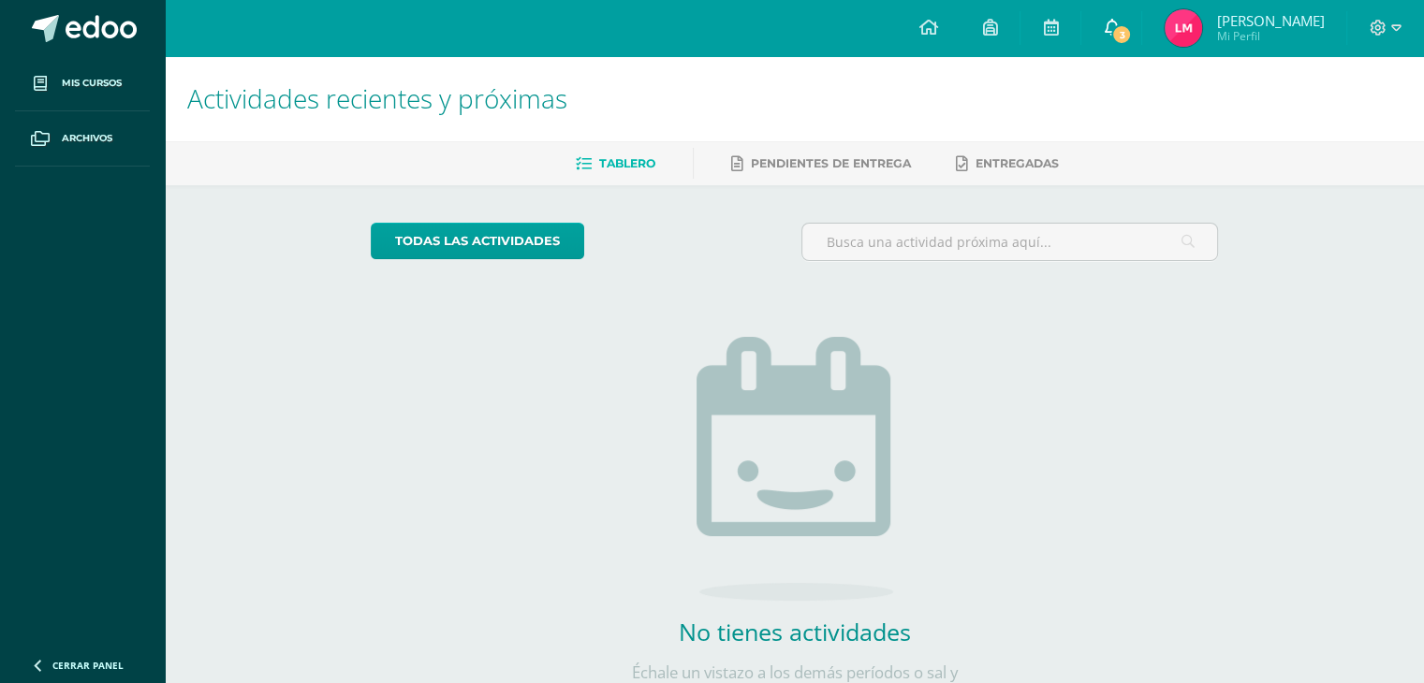
click at [1132, 29] on span "3" at bounding box center [1121, 34] width 21 height 21
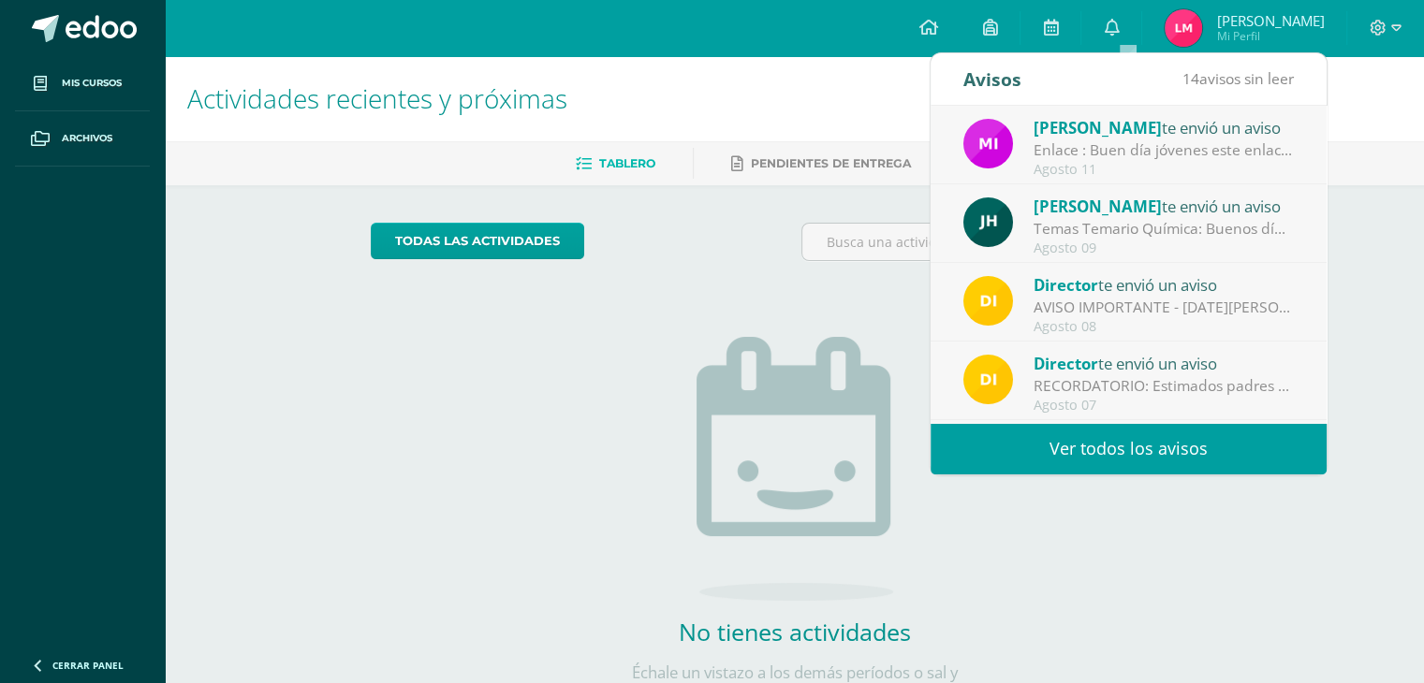
click at [1168, 125] on div "Mirna Sajché te envió un aviso" at bounding box center [1163, 127] width 260 height 24
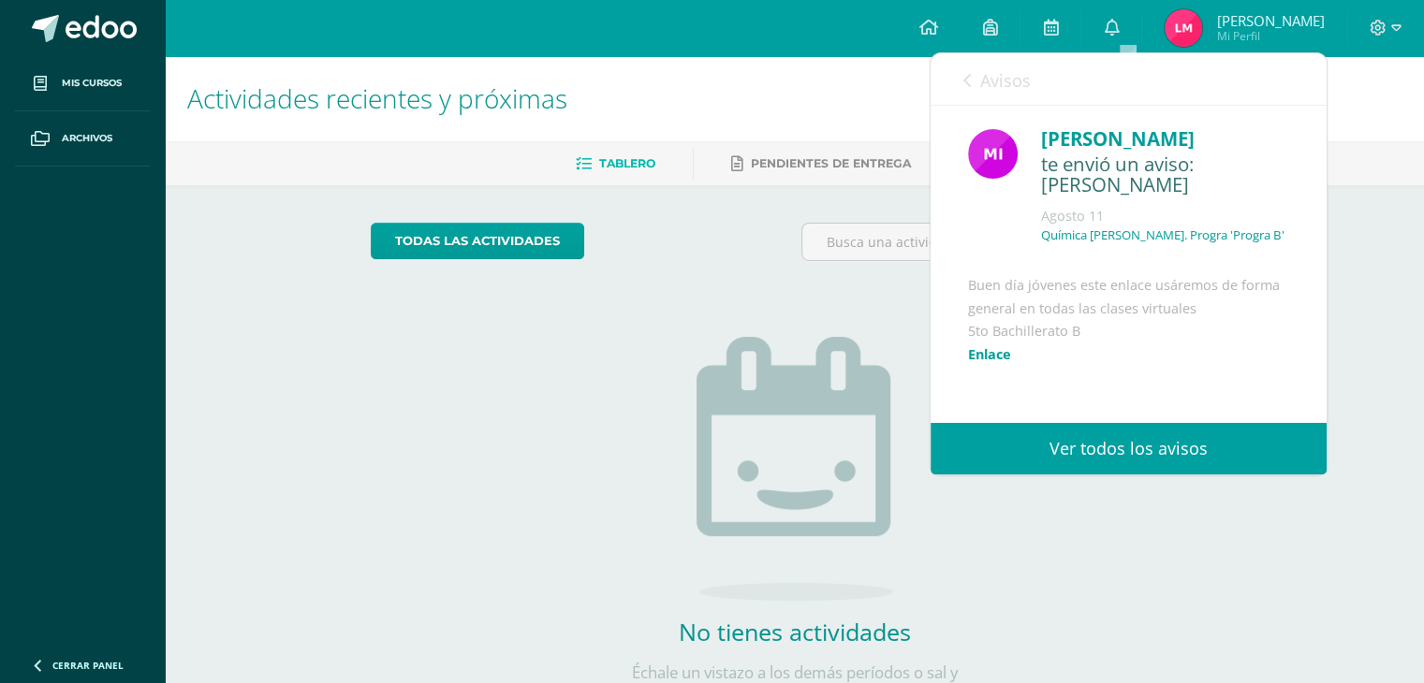
click at [997, 359] on link "Enlace" at bounding box center [989, 354] width 43 height 18
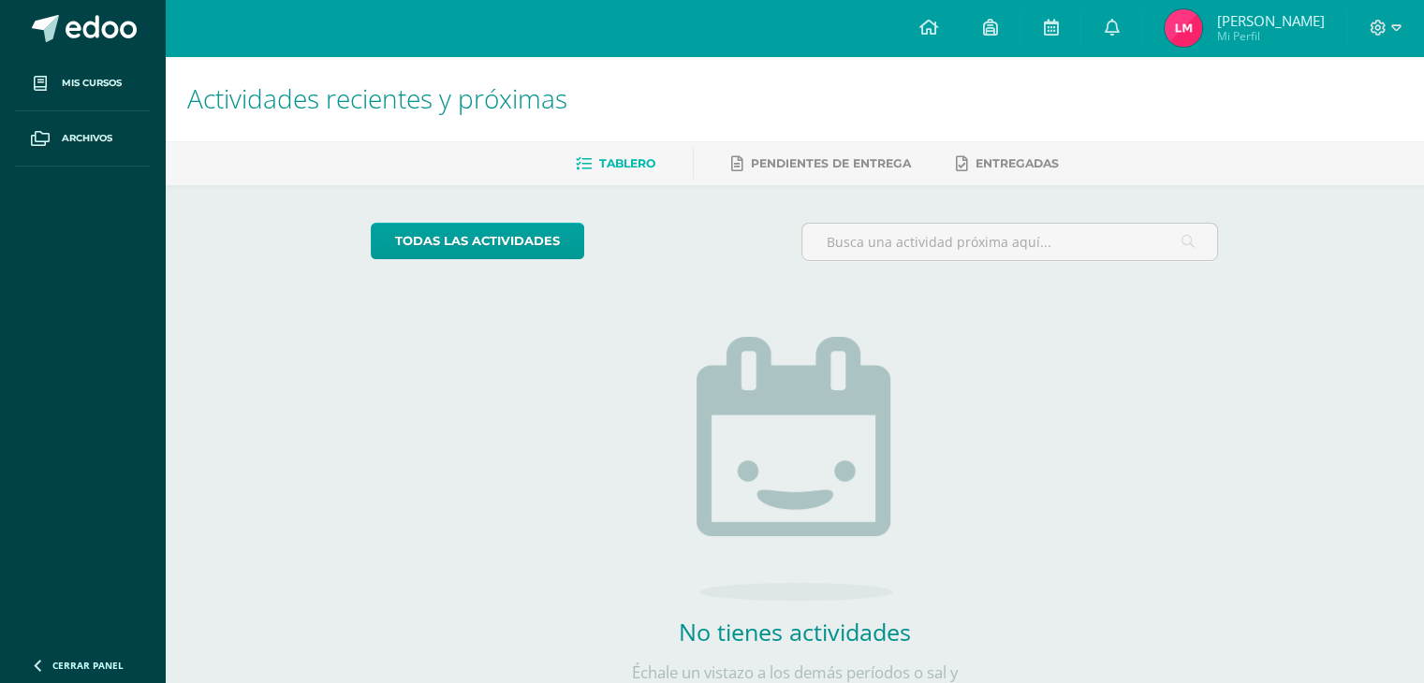
click at [550, 537] on div "todas las Actividades No tienes actividades Échale un vistazo a los demás perío…" at bounding box center [794, 474] width 922 height 578
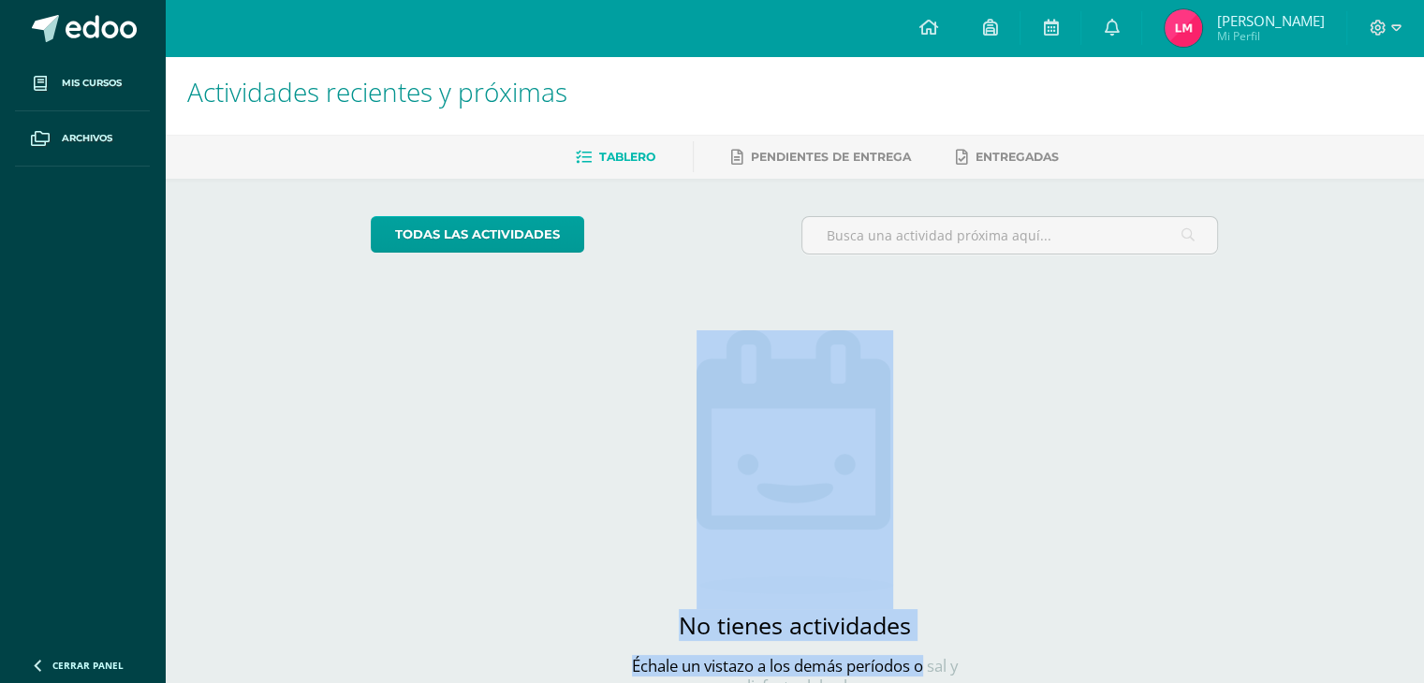
scroll to position [80, 0]
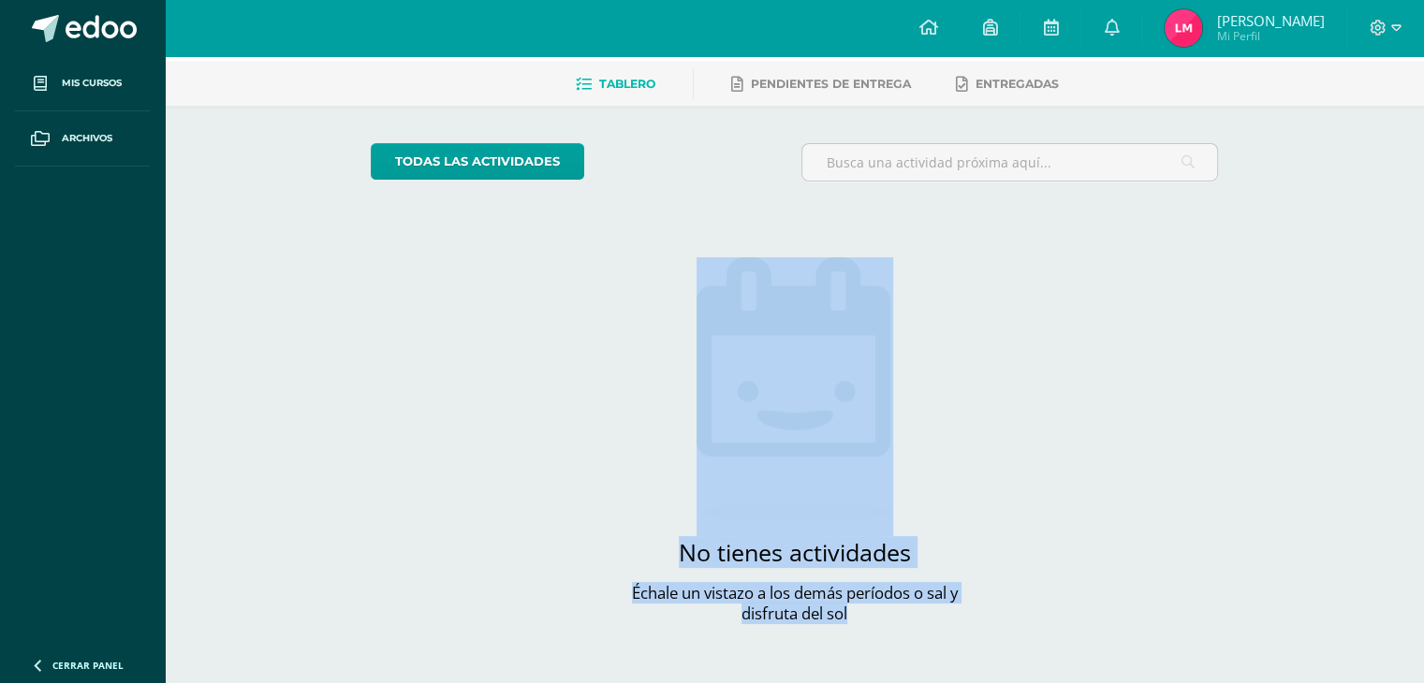
drag, startPoint x: 681, startPoint y: 304, endPoint x: 860, endPoint y: 603, distance: 348.0
click at [860, 603] on div "No tienes actividades Échale un vistazo a los demás períodos o sal y disfruta d…" at bounding box center [794, 411] width 374 height 428
click at [860, 603] on p "Échale un vistazo a los demás períodos o sal y disfruta del sol" at bounding box center [794, 603] width 374 height 41
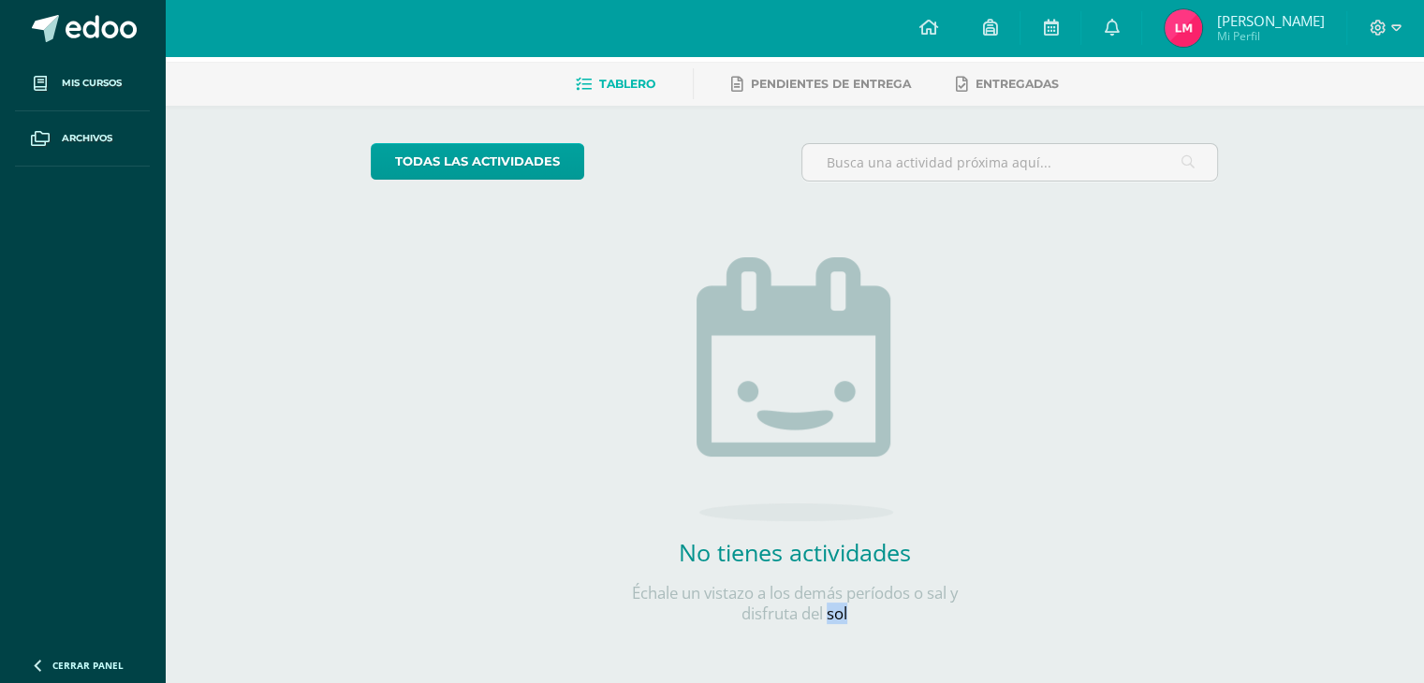
click at [860, 603] on p "Échale un vistazo a los demás períodos o sal y disfruta del sol" at bounding box center [794, 603] width 374 height 41
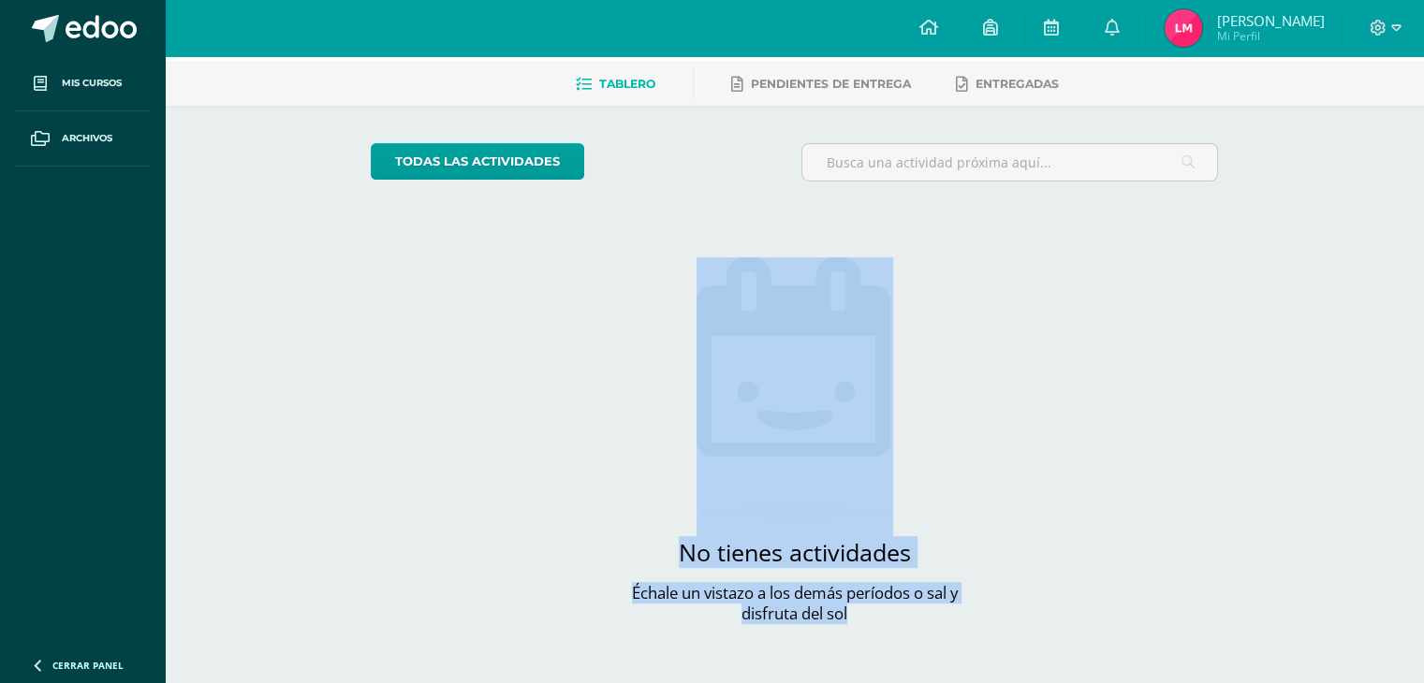
drag, startPoint x: 860, startPoint y: 603, endPoint x: 813, endPoint y: 591, distance: 48.4
click at [813, 591] on p "Échale un vistazo a los demás períodos o sal y disfruta del sol" at bounding box center [794, 603] width 374 height 41
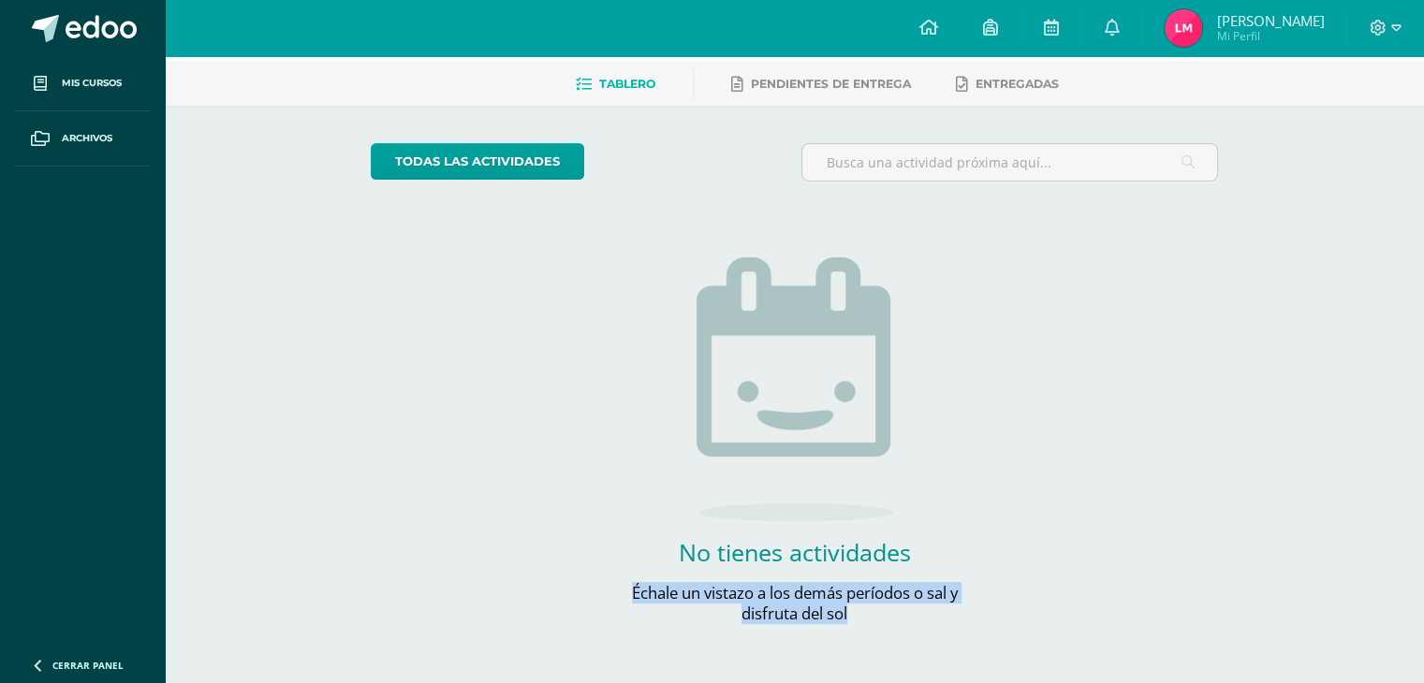
click at [813, 591] on p "Échale un vistazo a los demás períodos o sal y disfruta del sol" at bounding box center [794, 603] width 374 height 41
drag, startPoint x: 813, startPoint y: 591, endPoint x: 746, endPoint y: 555, distance: 76.2
click at [746, 555] on div "No tienes actividades Échale un vistazo a los demás períodos o sal y disfruta d…" at bounding box center [794, 580] width 374 height 88
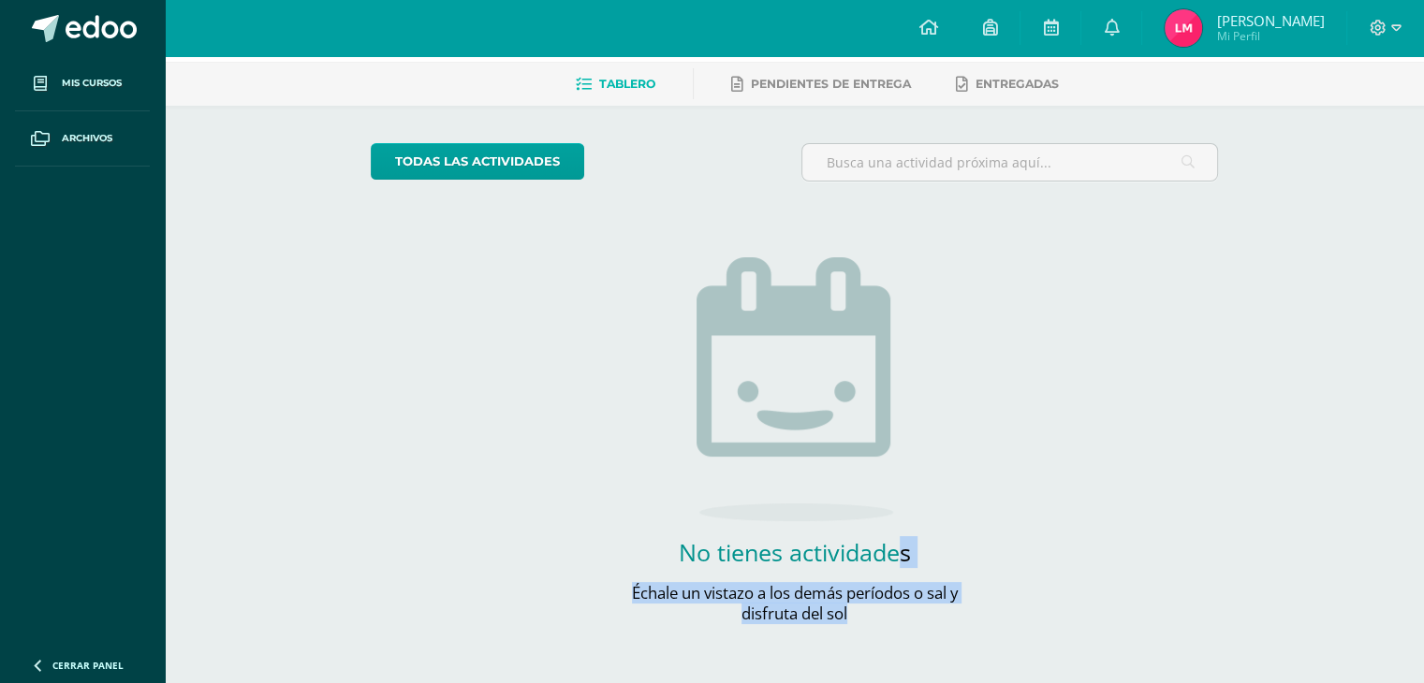
click at [746, 555] on h2 "No tienes actividades" at bounding box center [794, 552] width 374 height 32
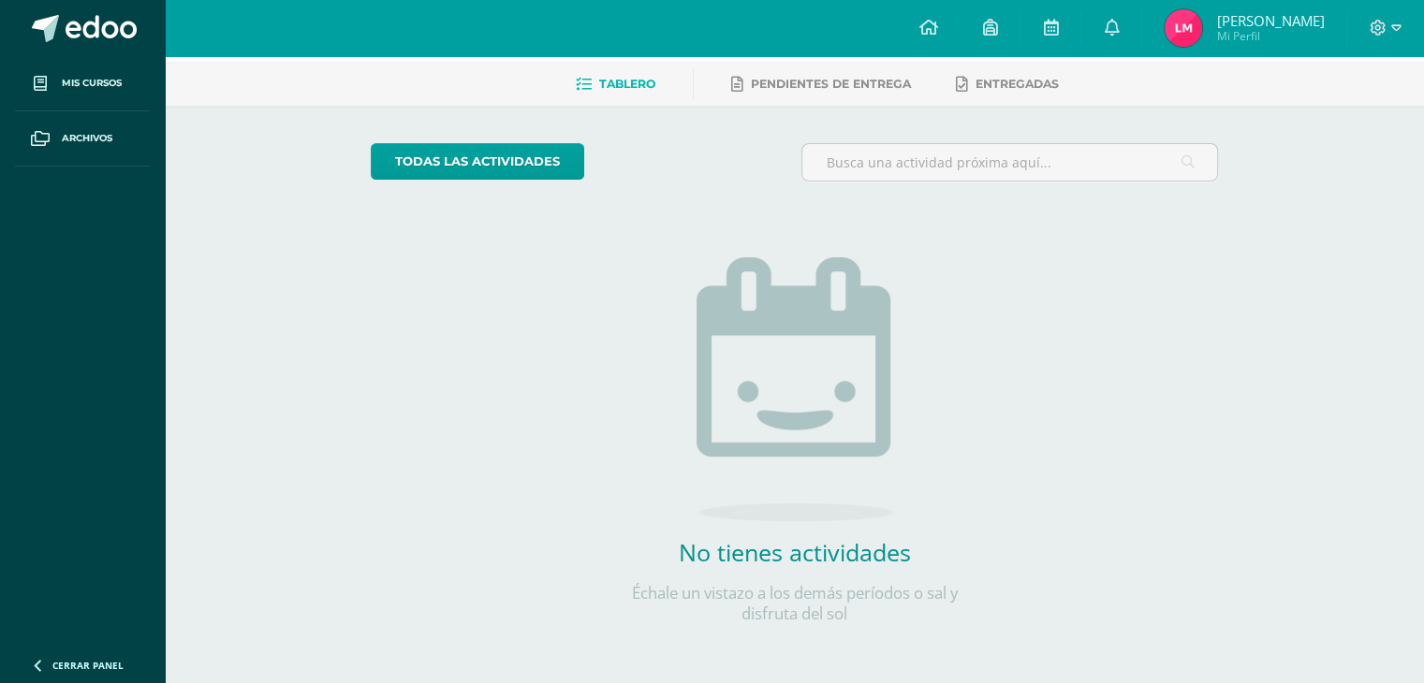
click at [746, 555] on h2 "No tienes actividades" at bounding box center [794, 552] width 374 height 32
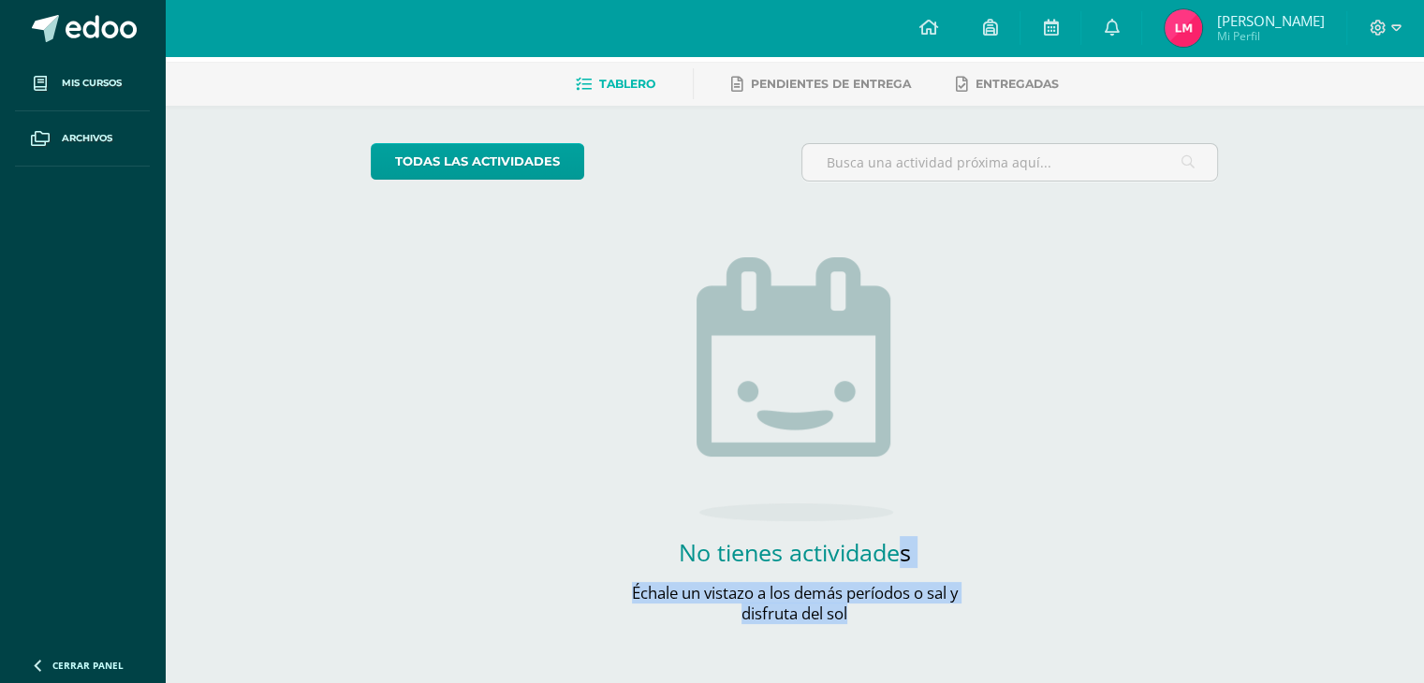
drag, startPoint x: 746, startPoint y: 555, endPoint x: 771, endPoint y: 645, distance: 93.3
click at [771, 645] on div "todas las Actividades No tienes actividades Échale un vistazo a los demás perío…" at bounding box center [794, 395] width 922 height 578
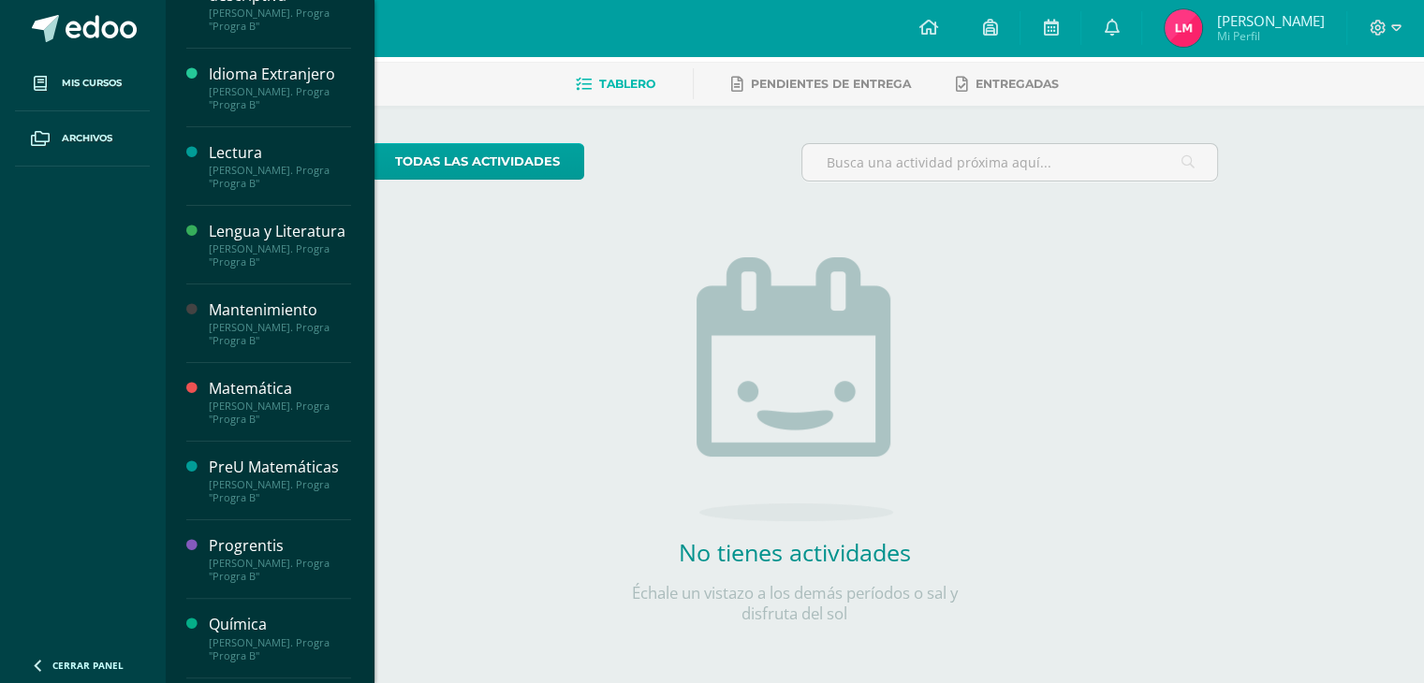
scroll to position [366, 0]
click at [279, 322] on div "Mantenimiento" at bounding box center [280, 311] width 142 height 22
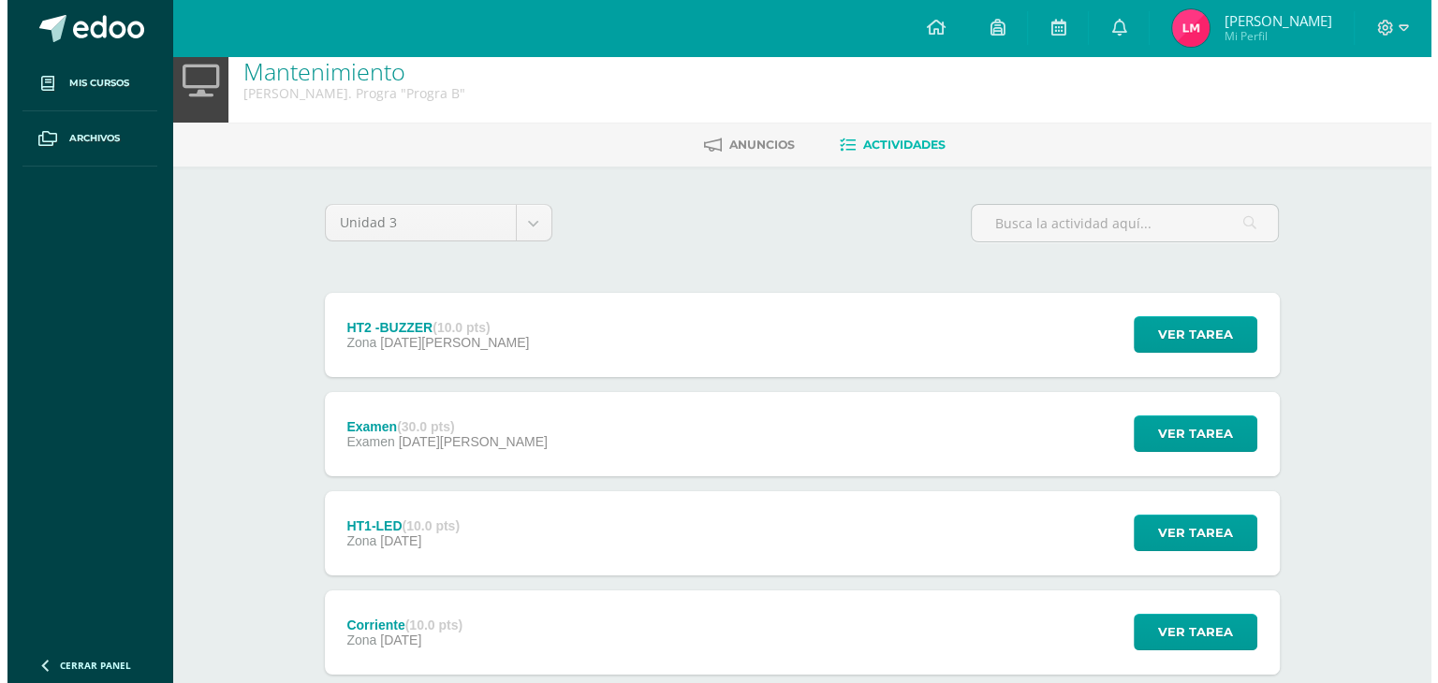
scroll to position [18, 0]
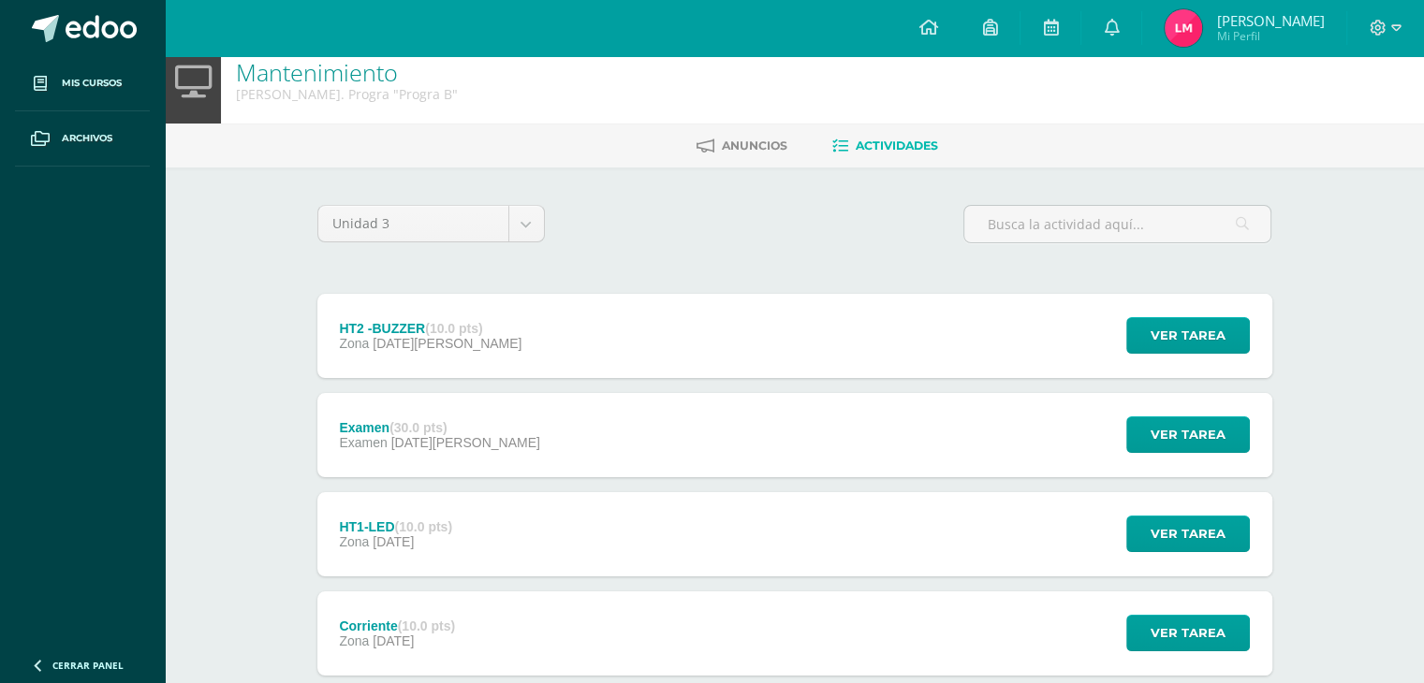
click at [559, 327] on div "HT2 -BUZZER (10.0 pts) Zona [DATE][PERSON_NAME] Ver tarea HT2 -BUZZER Mantenimi…" at bounding box center [794, 336] width 955 height 84
